Goal: Transaction & Acquisition: Obtain resource

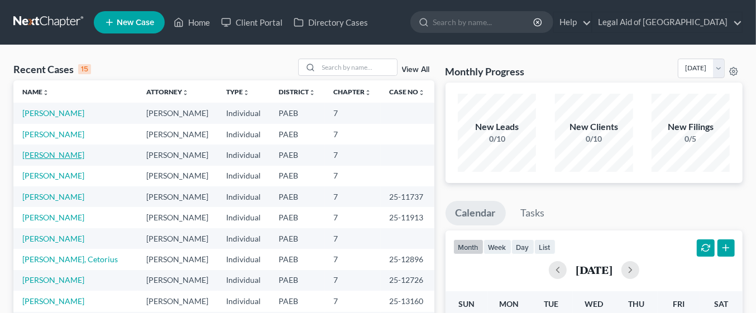
click at [45, 153] on link "[PERSON_NAME]" at bounding box center [53, 154] width 62 height 9
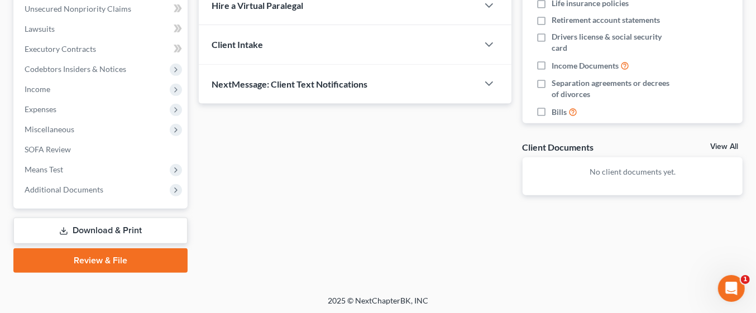
click at [141, 227] on link "Download & Print" at bounding box center [100, 231] width 174 height 26
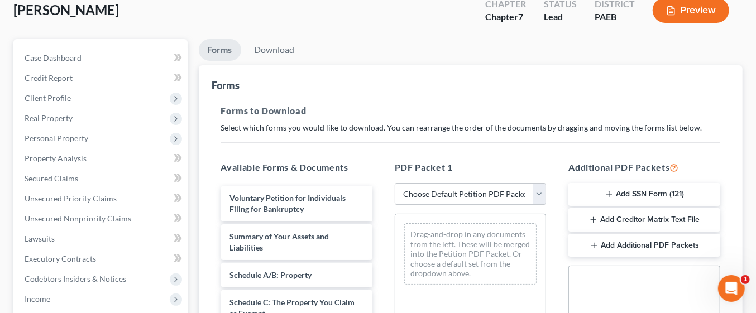
scroll to position [115, 0]
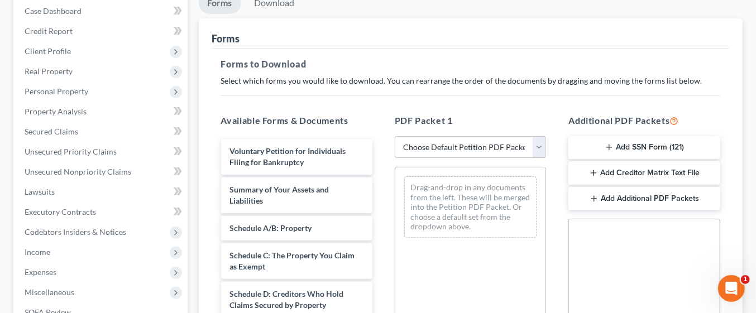
click at [543, 145] on select "Choose Default Petition PDF Packet Complete Bankruptcy Petition (all forms and …" at bounding box center [470, 147] width 151 height 22
select select "0"
click at [395, 136] on select "Choose Default Petition PDF Packet Complete Bankruptcy Petition (all forms and …" at bounding box center [470, 147] width 151 height 22
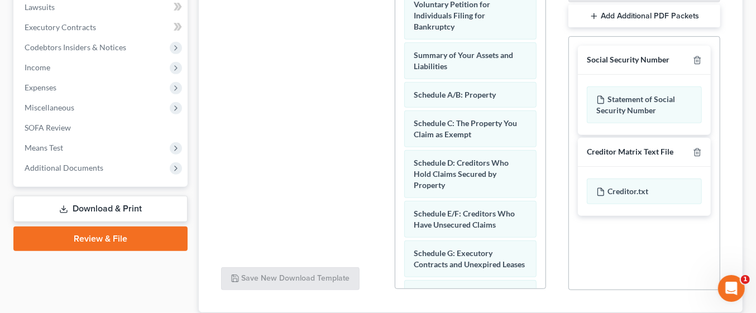
scroll to position [375, 0]
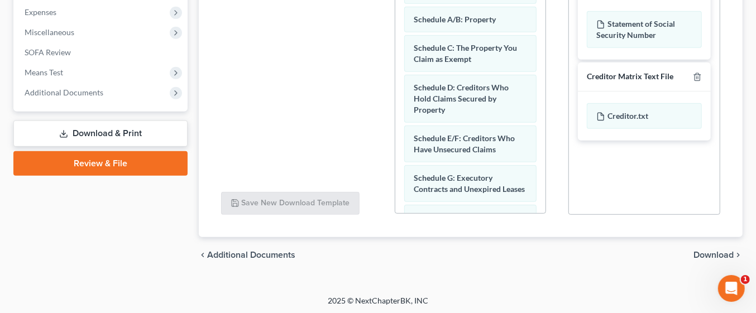
click at [718, 251] on span "Download" at bounding box center [714, 255] width 40 height 9
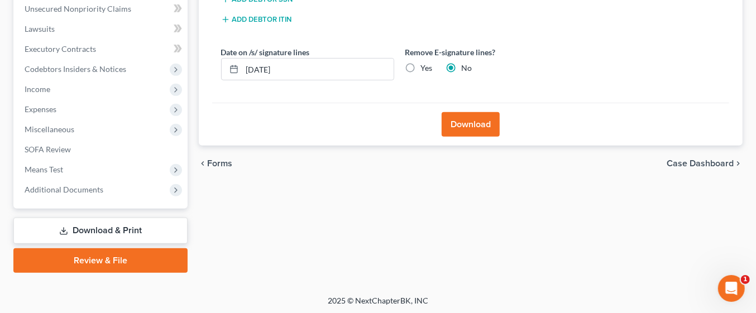
click at [488, 121] on button "Download" at bounding box center [471, 124] width 58 height 25
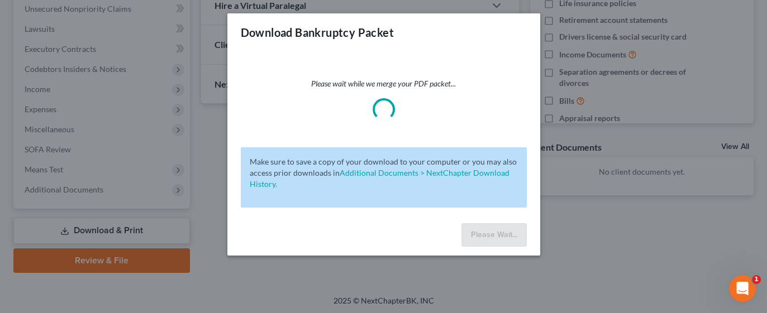
click at [680, 109] on div "Download Bankruptcy Packet Please wait while we merge your PDF packet... Make s…" at bounding box center [383, 156] width 767 height 313
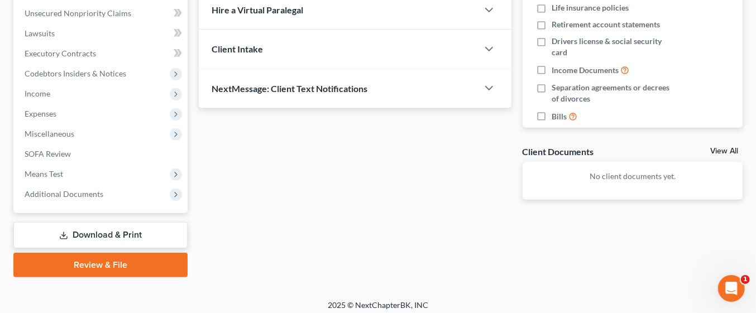
scroll to position [278, 0]
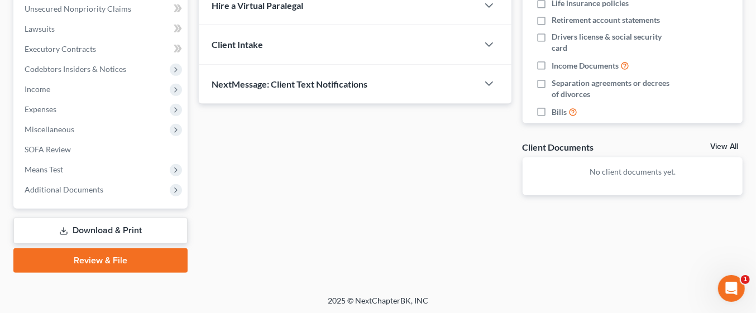
click at [130, 226] on link "Download & Print" at bounding box center [100, 231] width 174 height 26
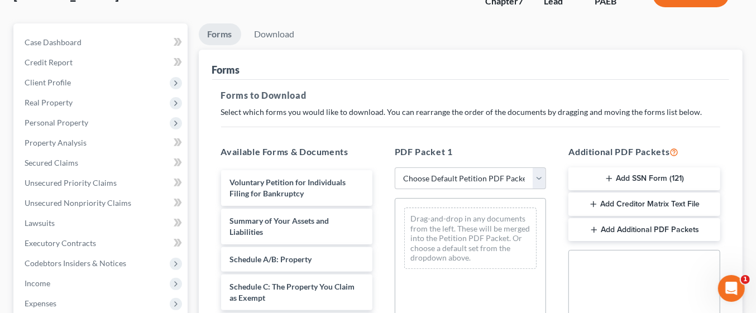
scroll to position [87, 0]
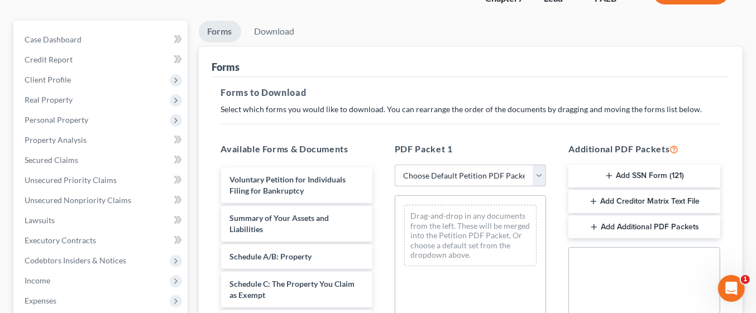
click at [533, 179] on select "Choose Default Petition PDF Packet Complete Bankruptcy Petition (all forms and …" at bounding box center [470, 176] width 151 height 22
select select "0"
click at [395, 165] on select "Choose Default Petition PDF Packet Complete Bankruptcy Petition (all forms and …" at bounding box center [470, 176] width 151 height 22
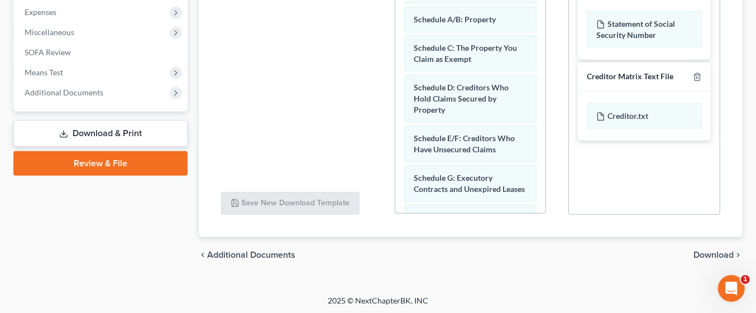
click at [715, 253] on span "Download" at bounding box center [714, 255] width 40 height 9
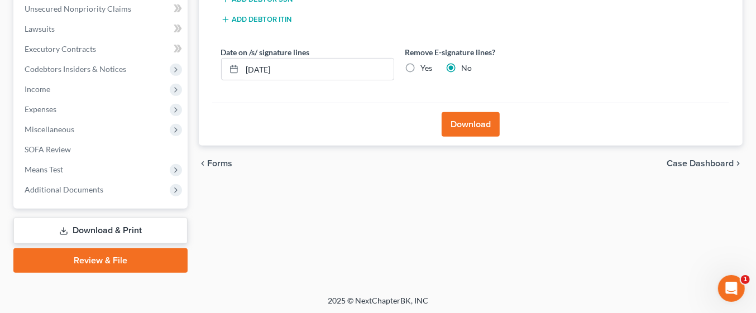
click at [480, 121] on button "Download" at bounding box center [471, 124] width 58 height 25
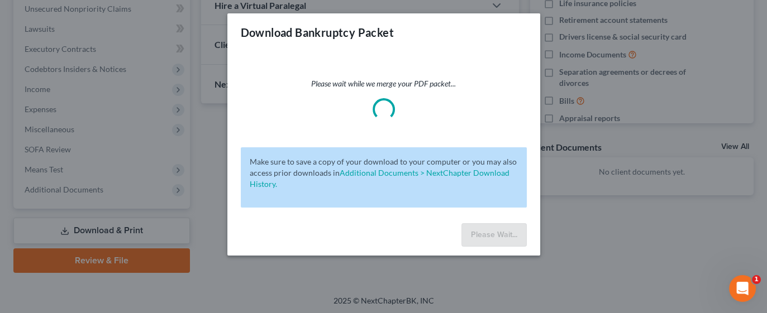
click at [604, 250] on div "Download Bankruptcy Packet Please wait while we merge your PDF packet... Make s…" at bounding box center [383, 156] width 767 height 313
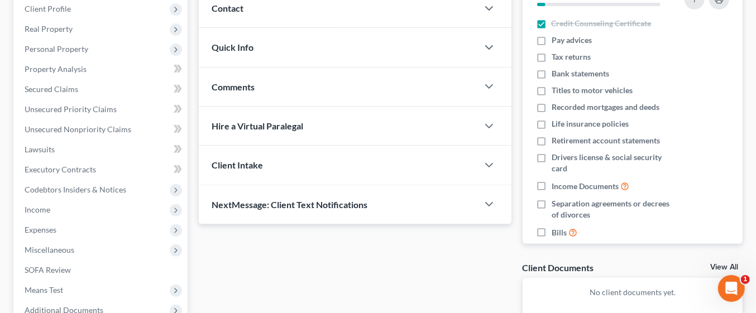
scroll to position [156, 0]
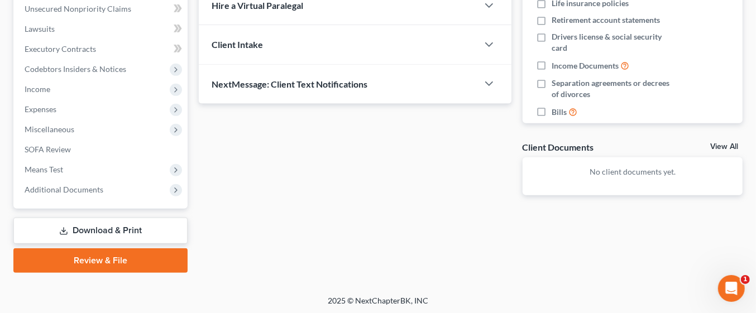
click at [133, 223] on link "Download & Print" at bounding box center [100, 231] width 174 height 26
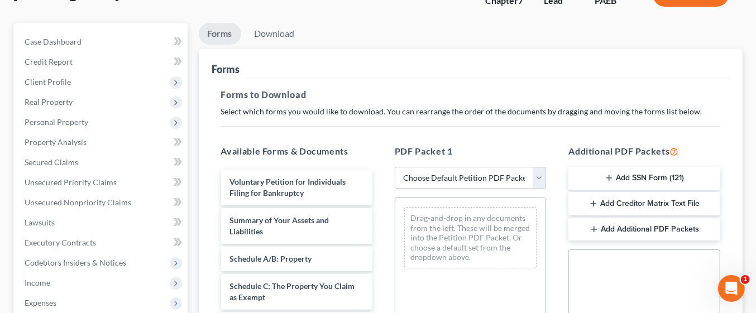
scroll to position [106, 0]
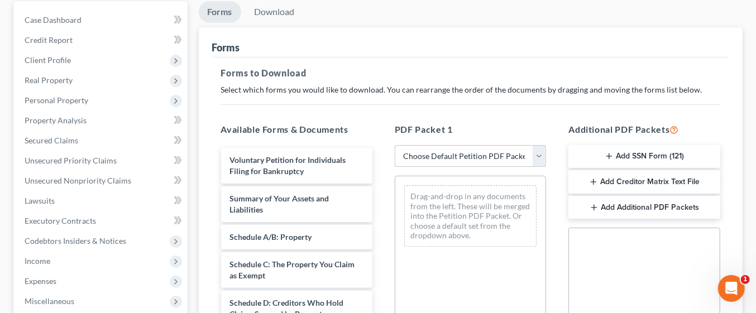
click at [546, 154] on select "Choose Default Petition PDF Packet Complete Bankruptcy Petition (all forms and …" at bounding box center [470, 156] width 151 height 22
select select "0"
click at [395, 145] on select "Choose Default Petition PDF Packet Complete Bankruptcy Petition (all forms and …" at bounding box center [470, 156] width 151 height 22
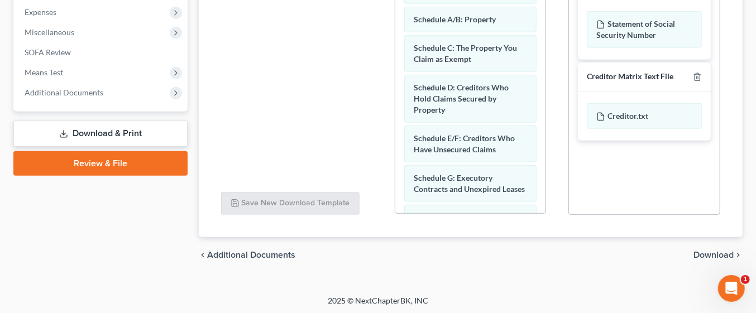
click at [712, 255] on span "Download" at bounding box center [714, 255] width 40 height 9
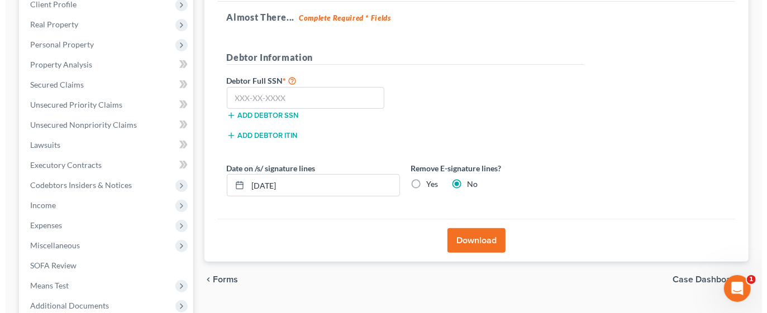
scroll to position [154, 0]
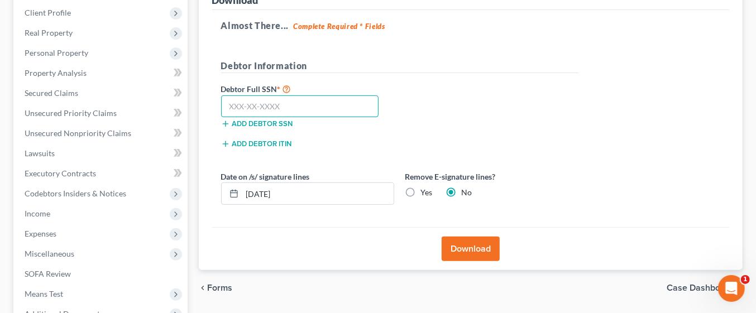
paste input "094-36-0137"
type input "094-36-0137"
click at [468, 250] on button "Download" at bounding box center [471, 249] width 58 height 25
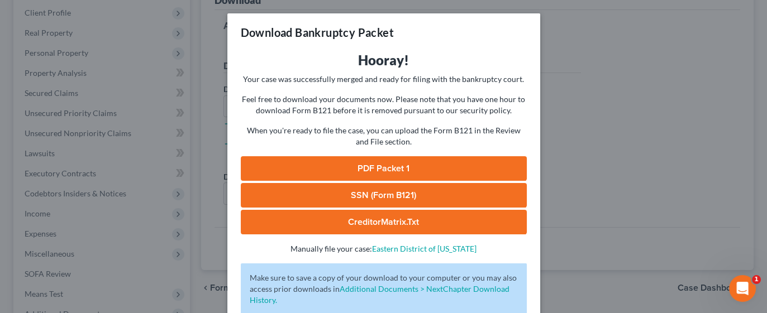
click at [402, 166] on link "PDF Packet 1" at bounding box center [384, 168] width 286 height 25
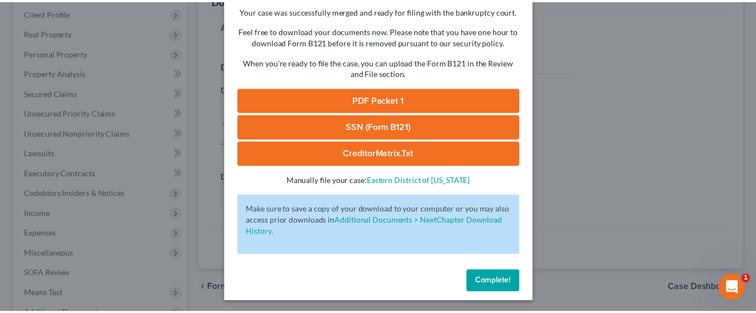
scroll to position [70, 0]
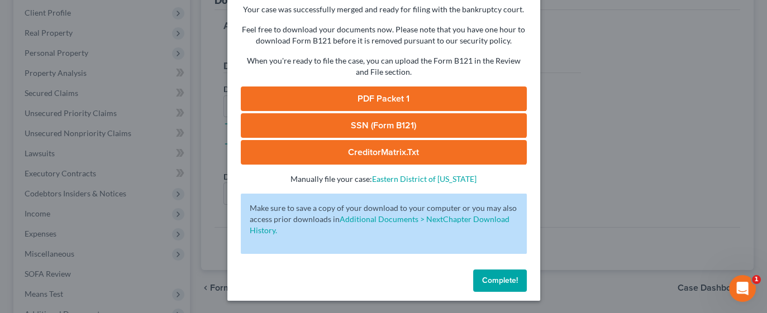
click at [416, 127] on link "SSN (Form B121)" at bounding box center [384, 125] width 286 height 25
click at [433, 152] on link "CreditorMatrix.txt" at bounding box center [384, 152] width 286 height 25
click at [433, 155] on link "CreditorMatrix.txt" at bounding box center [384, 152] width 286 height 25
click at [503, 282] on span "Complete!" at bounding box center [500, 280] width 36 height 9
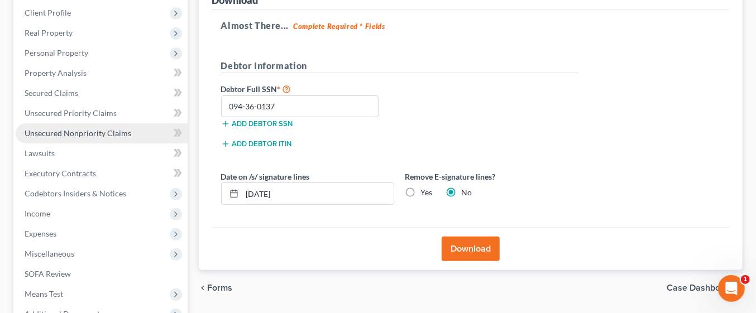
click at [70, 135] on span "Unsecured Nonpriority Claims" at bounding box center [78, 132] width 107 height 9
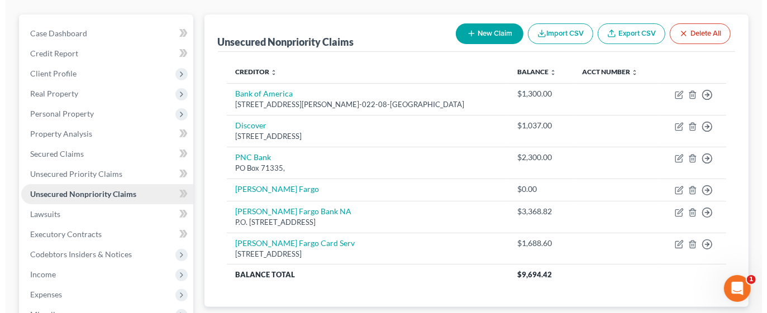
scroll to position [103, 0]
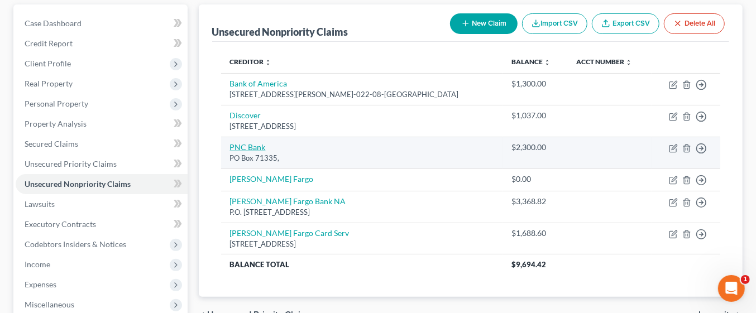
click at [248, 149] on link "PNC Bank" at bounding box center [248, 146] width 36 height 9
select select "2"
select select "0"
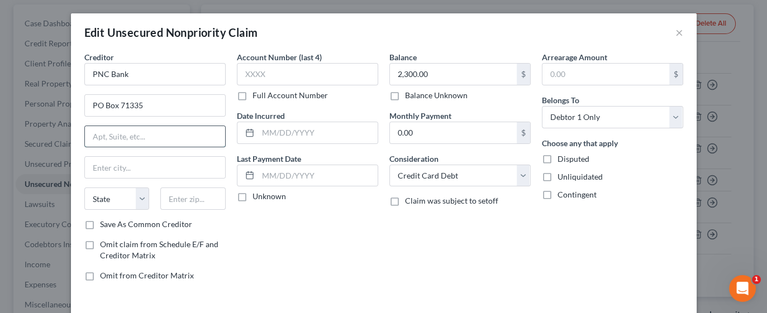
click at [155, 135] on input "text" at bounding box center [155, 136] width 140 height 21
click at [173, 104] on input "PO Box 71335" at bounding box center [155, 105] width 140 height 21
click at [194, 72] on input "PNC Bank" at bounding box center [154, 74] width 141 height 22
click at [175, 105] on input "PO Box 71335" at bounding box center [155, 105] width 140 height 21
type input "P"
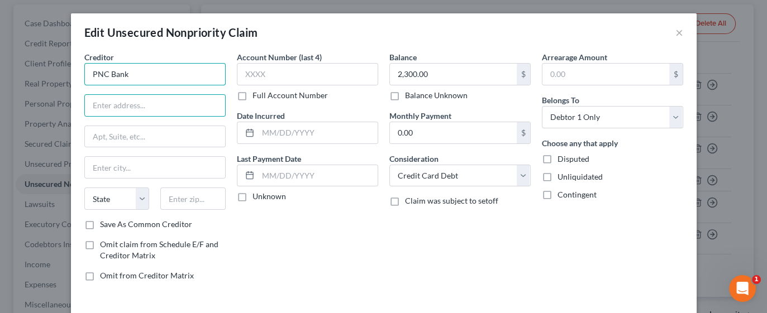
click at [183, 70] on input "PNC Bank" at bounding box center [154, 74] width 141 height 22
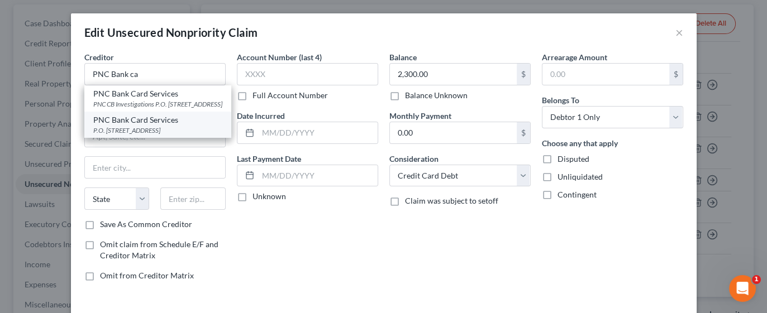
click at [126, 126] on div "PNC Bank Card Services" at bounding box center [157, 120] width 129 height 11
type input "PNC Bank Card Services"
type input "P.O. Box 5580"
type input "[GEOGRAPHIC_DATA]"
select select "36"
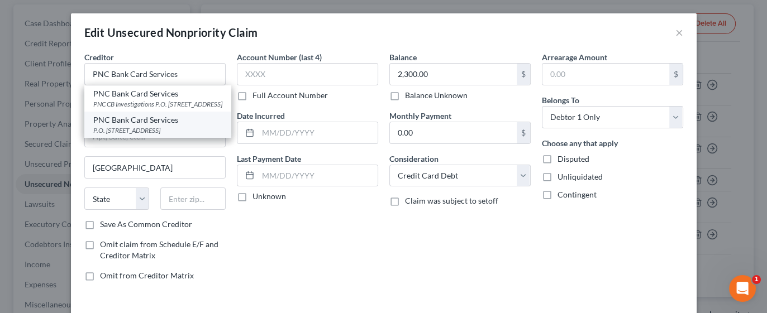
type input "44101"
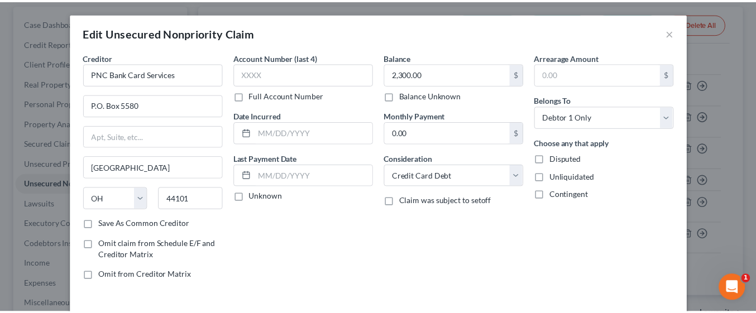
scroll to position [77, 0]
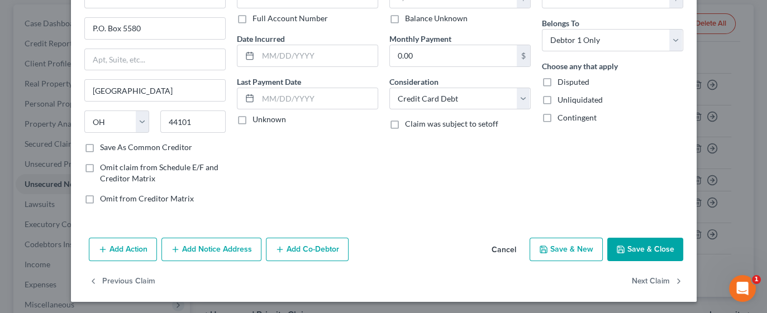
click at [627, 246] on button "Save & Close" at bounding box center [645, 249] width 76 height 23
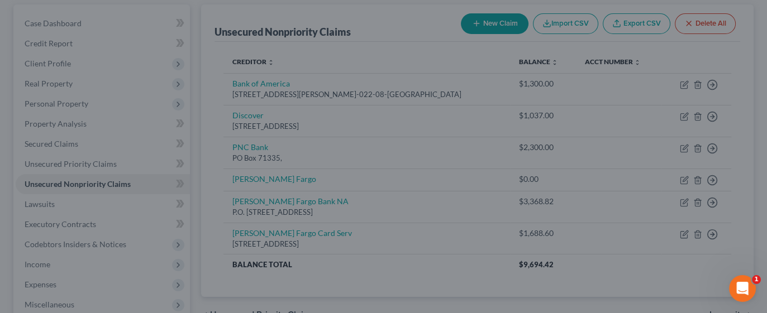
type input "0"
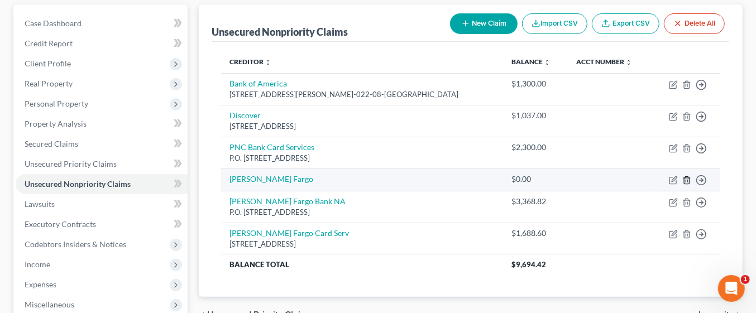
click at [687, 180] on icon "button" at bounding box center [687, 180] width 9 height 9
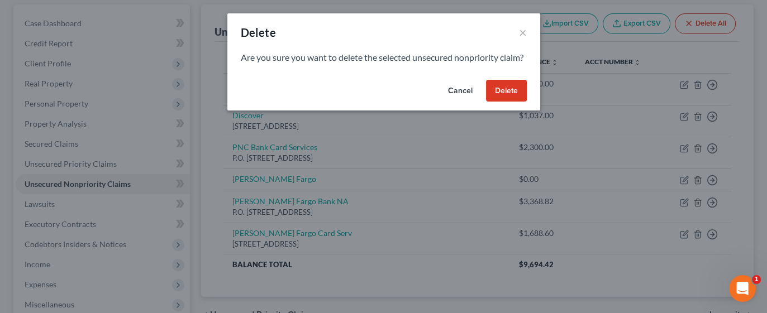
click at [507, 101] on button "Delete" at bounding box center [506, 91] width 41 height 22
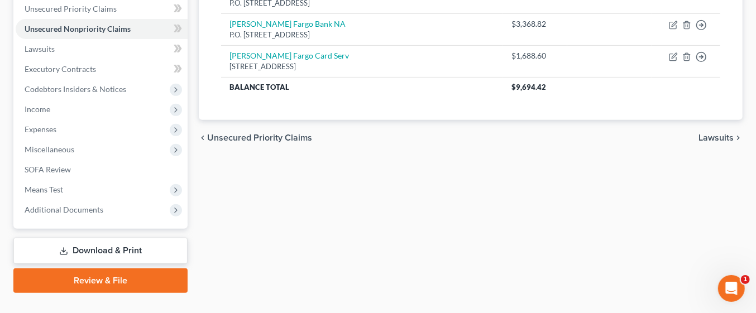
scroll to position [268, 0]
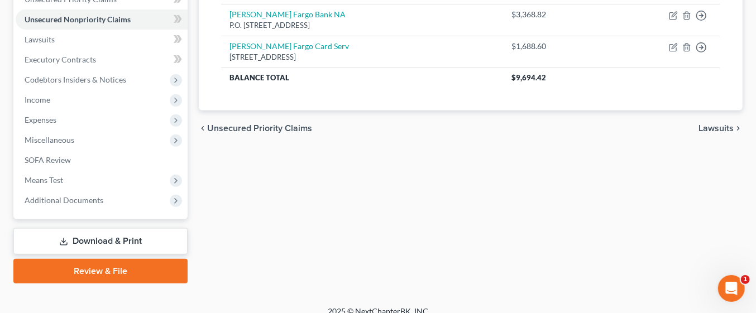
click at [135, 246] on link "Download & Print" at bounding box center [100, 241] width 174 height 26
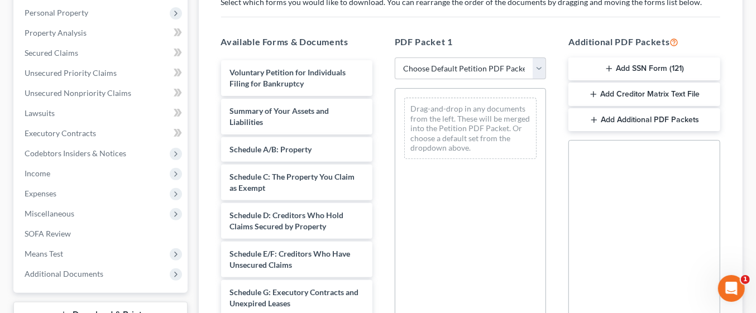
scroll to position [201, 0]
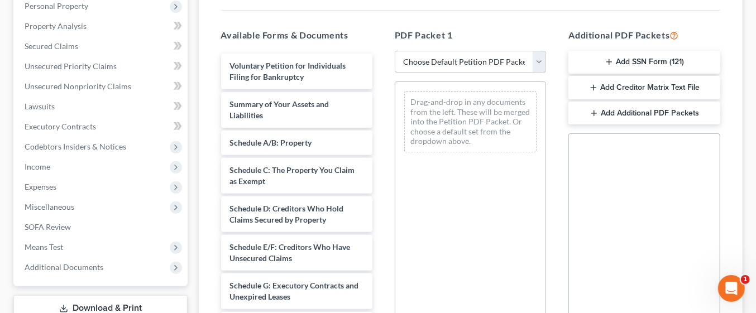
click at [545, 62] on select "Choose Default Petition PDF Packet Complete Bankruptcy Petition (all forms and …" at bounding box center [470, 62] width 151 height 22
select select "0"
click at [395, 51] on select "Choose Default Petition PDF Packet Complete Bankruptcy Petition (all forms and …" at bounding box center [470, 62] width 151 height 22
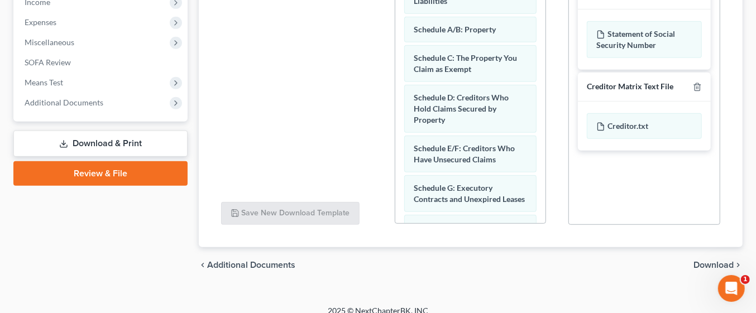
scroll to position [375, 0]
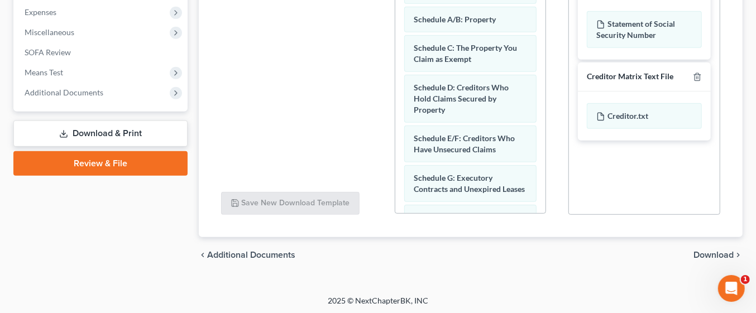
click at [705, 251] on span "Download" at bounding box center [714, 255] width 40 height 9
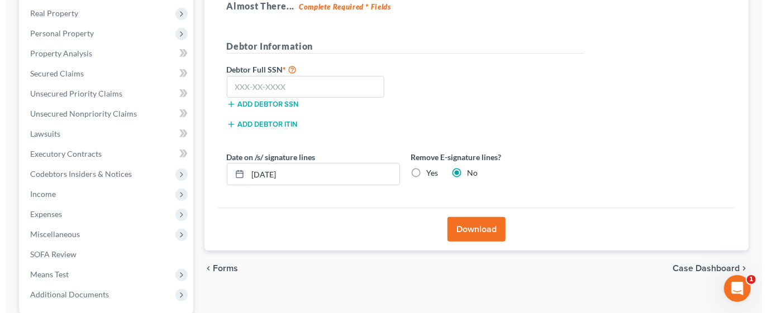
scroll to position [173, 0]
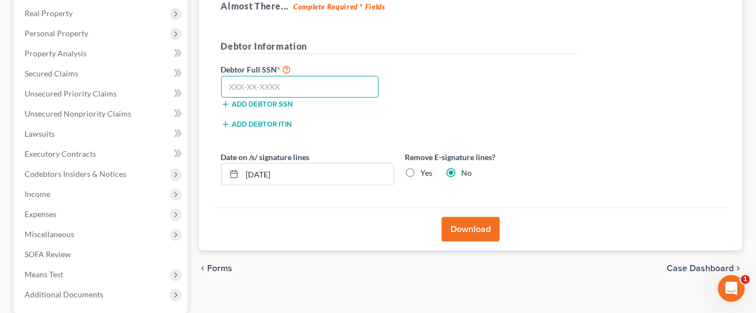
paste input "094-36-0137"
type input "094-36-0137"
click at [475, 228] on button "Download" at bounding box center [471, 229] width 58 height 25
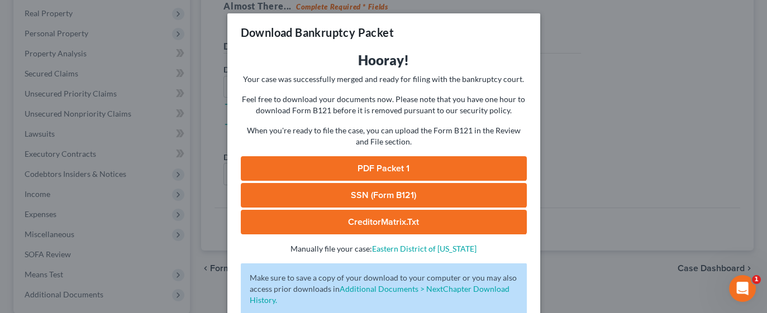
click at [416, 165] on link "PDF Packet 1" at bounding box center [384, 168] width 286 height 25
